Goal: Task Accomplishment & Management: Use online tool/utility

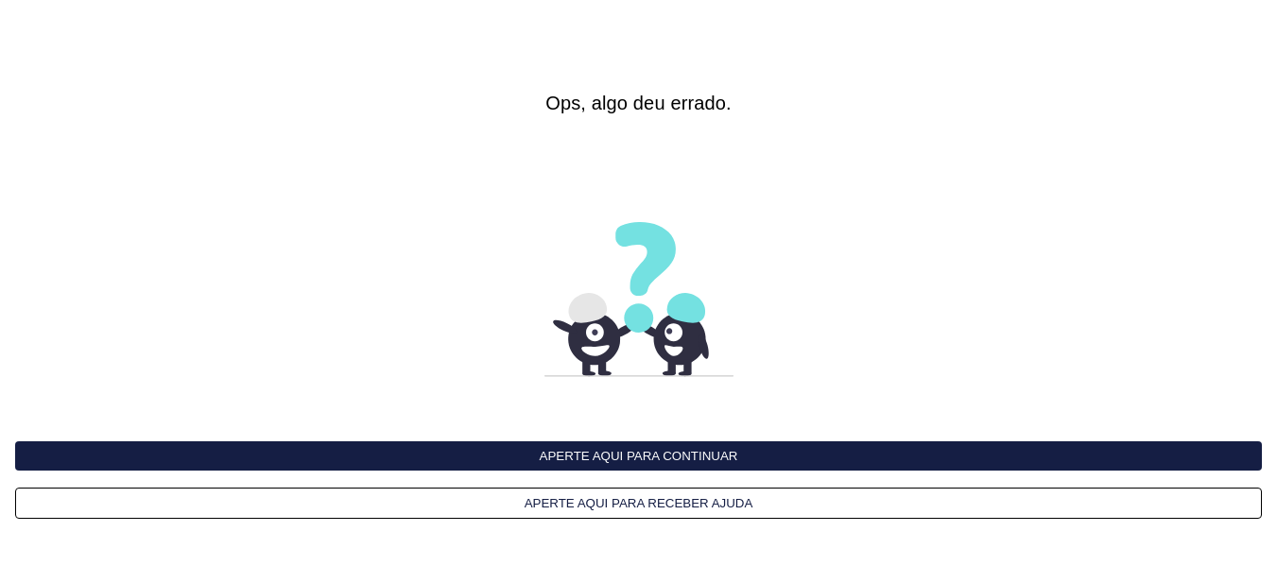
click at [636, 453] on button "Aperte aqui para continuar" at bounding box center [638, 455] width 1247 height 29
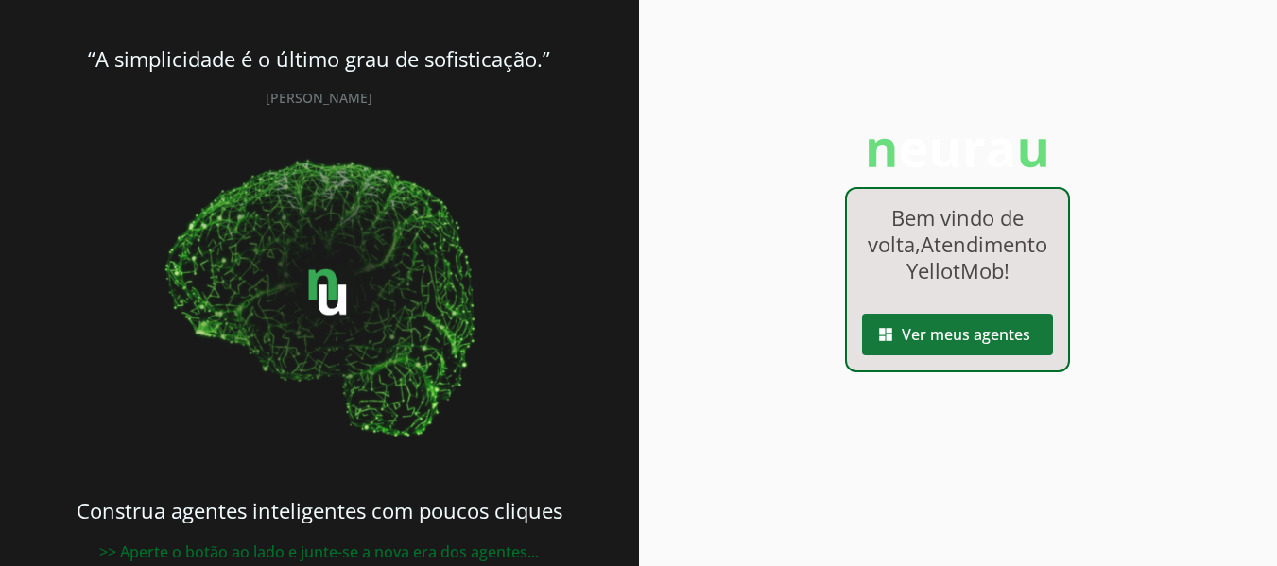
click at [943, 357] on span at bounding box center [957, 334] width 191 height 45
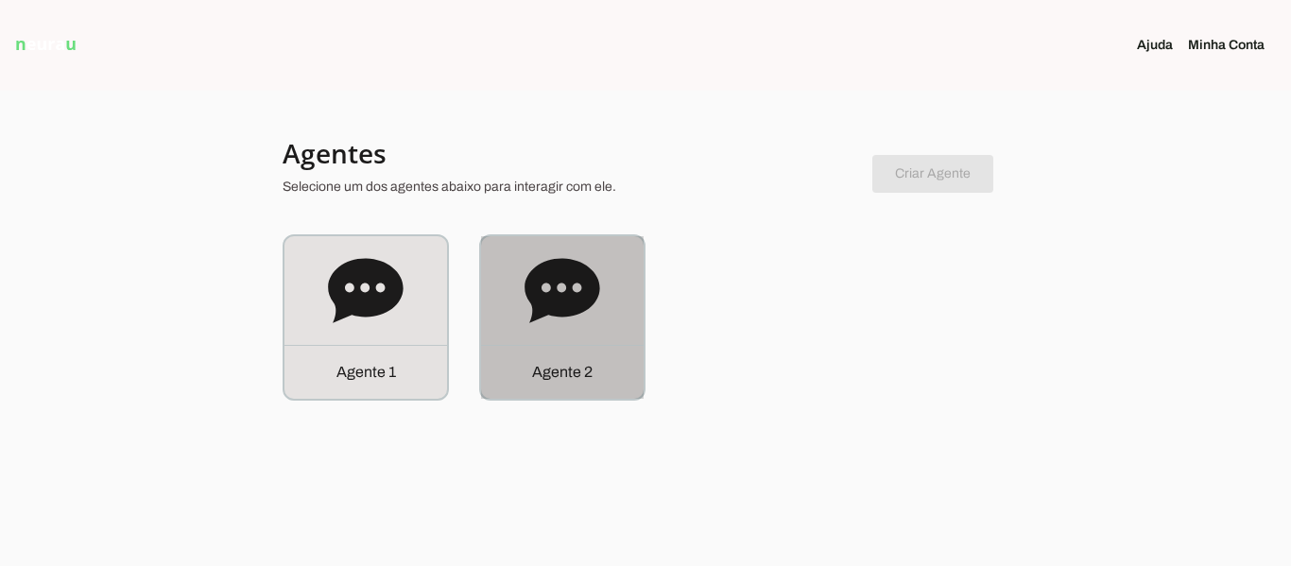
click at [599, 305] on icon at bounding box center [563, 291] width 76 height 76
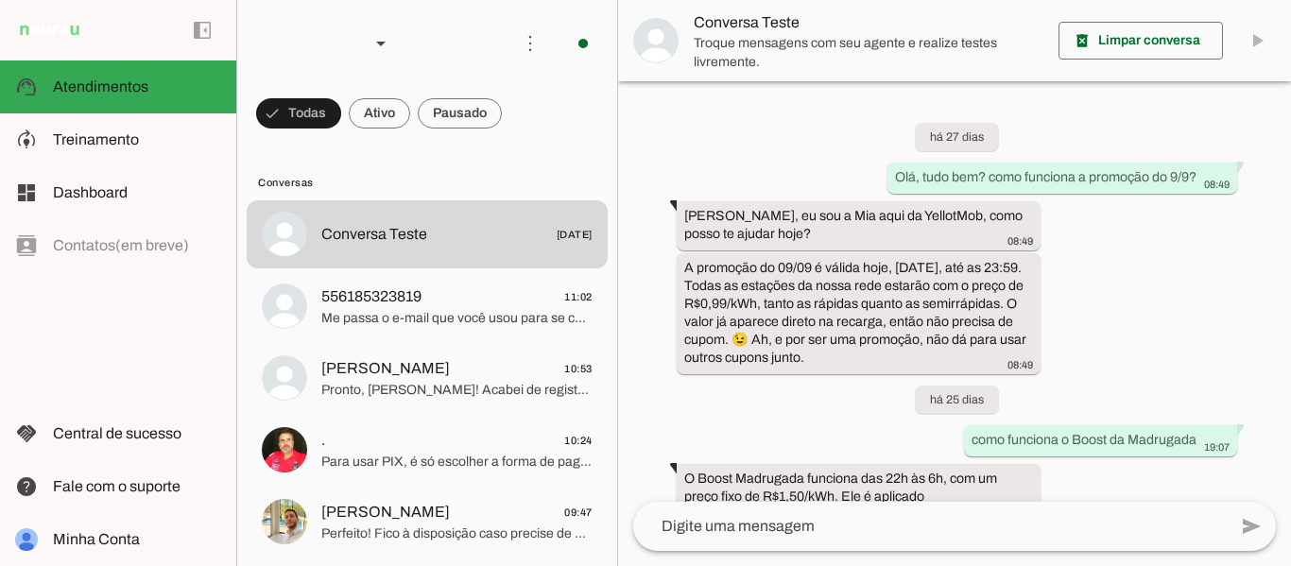
scroll to position [767, 0]
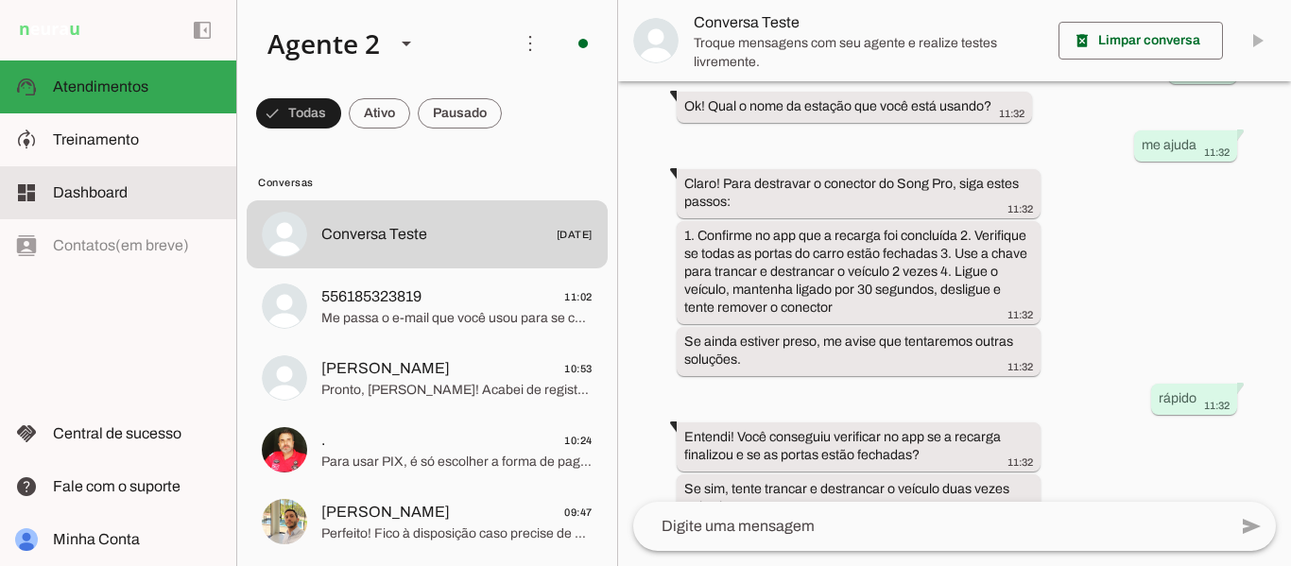
click at [130, 201] on slot at bounding box center [137, 192] width 168 height 23
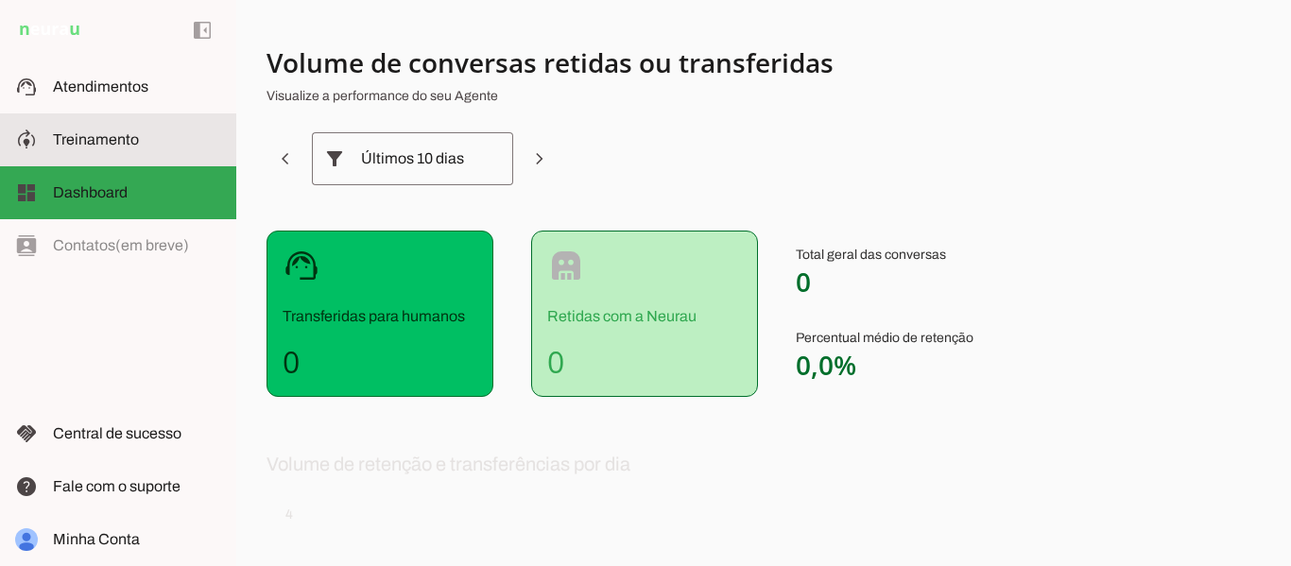
click at [116, 161] on md-item "model_training Treinamento Treinamento" at bounding box center [118, 139] width 236 height 53
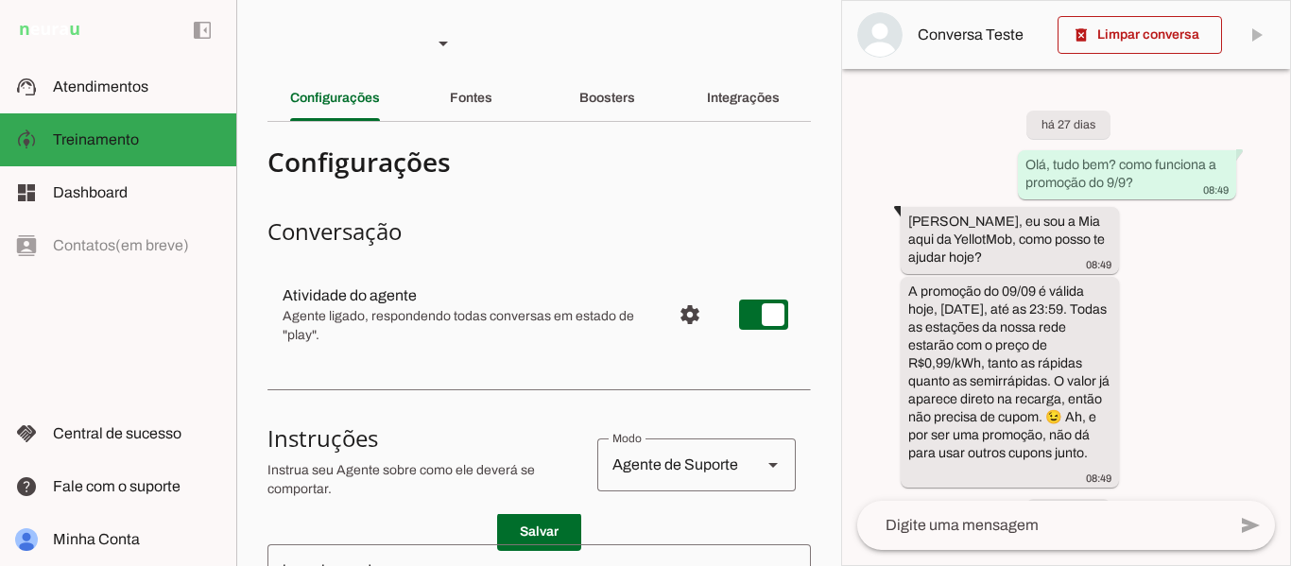
scroll to position [1236, 0]
